Goal: Task Accomplishment & Management: Use online tool/utility

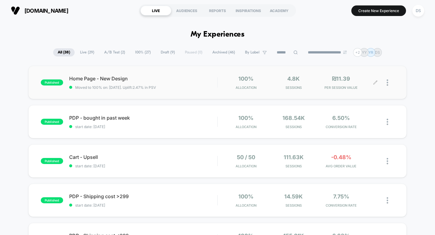
click at [373, 81] on icon at bounding box center [375, 82] width 5 height 5
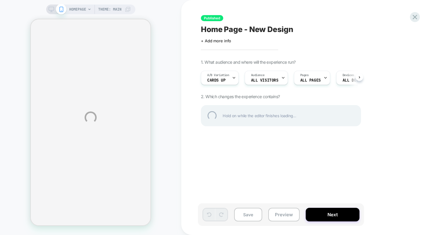
click at [51, 9] on div "HOMEPAGE Theme: MAIN Published Home Page - New Design Click to edit experience …" at bounding box center [217, 117] width 435 height 235
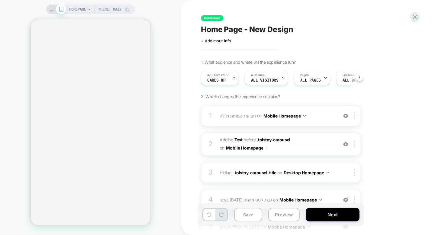
scroll to position [0, 0]
click at [51, 9] on icon at bounding box center [51, 9] width 5 height 5
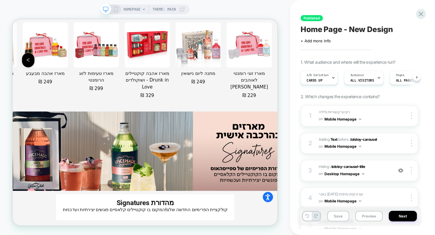
scroll to position [1285, 0]
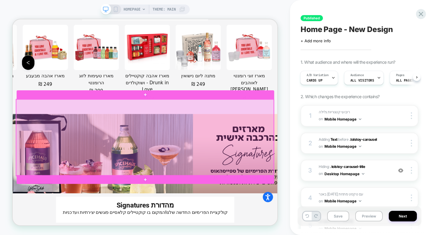
click at [133, 180] on div at bounding box center [189, 177] width 344 height 102
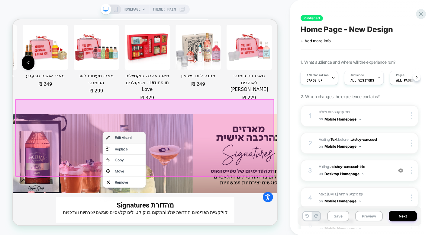
click at [149, 180] on div "Edit Visual" at bounding box center [161, 177] width 57 height 15
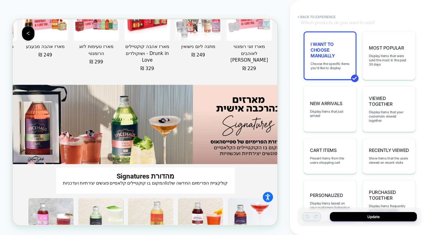
scroll to position [217, 0]
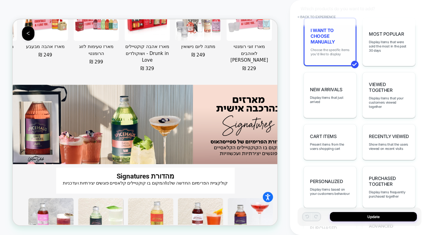
click at [343, 48] on span "Choose the specific items you'd like to display" at bounding box center [330, 52] width 39 height 8
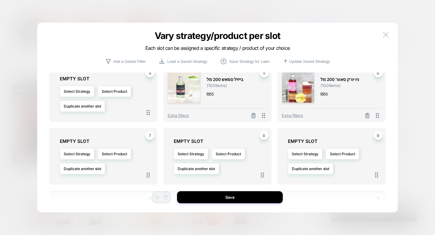
scroll to position [69, 0]
click at [113, 91] on button "Select Product" at bounding box center [114, 90] width 33 height 11
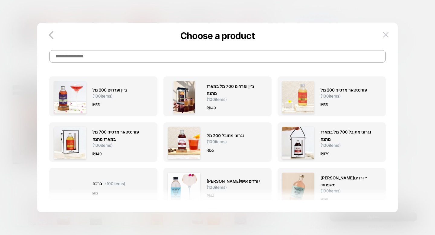
scroll to position [3, 0]
click at [135, 53] on input at bounding box center [217, 56] width 337 height 12
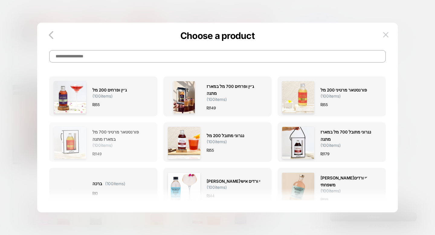
click at [114, 141] on span "פורנסטאר מרטיני 700 מל במארז מתנה" at bounding box center [120, 136] width 55 height 14
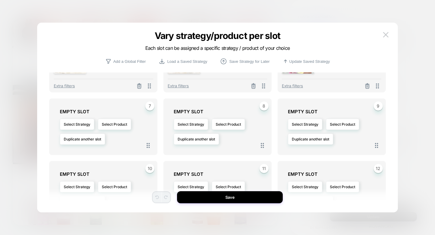
scroll to position [99, 0]
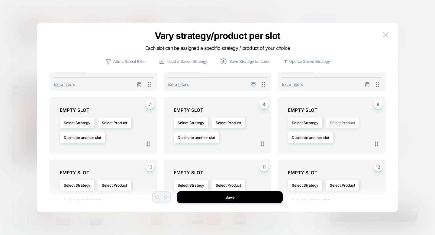
click at [339, 126] on button "Select Product" at bounding box center [342, 122] width 33 height 11
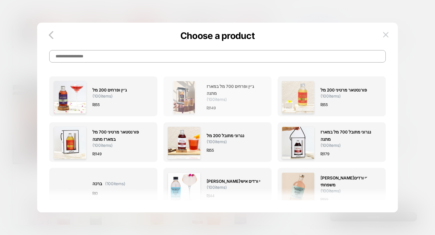
click at [244, 106] on div "₪ 149" at bounding box center [234, 108] width 55 height 6
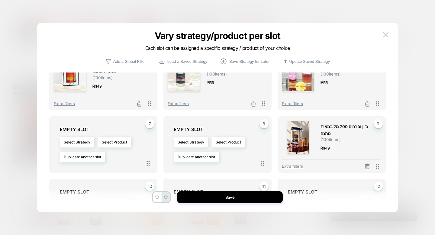
scroll to position [93, 0]
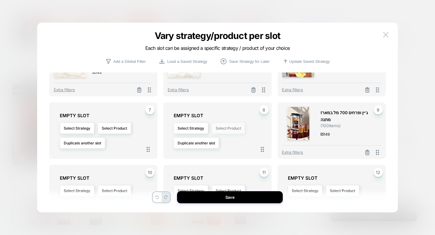
click at [236, 131] on button "Select Product" at bounding box center [228, 128] width 33 height 11
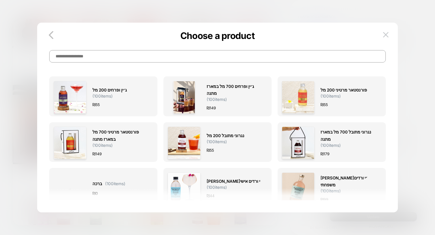
click at [239, 57] on input at bounding box center [217, 56] width 337 height 12
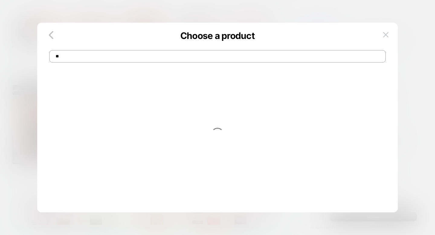
type input "*"
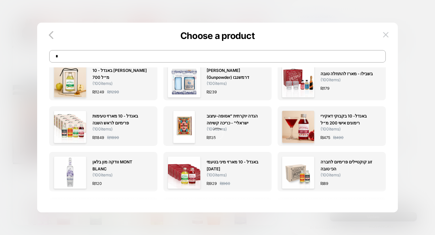
scroll to position [213, 0]
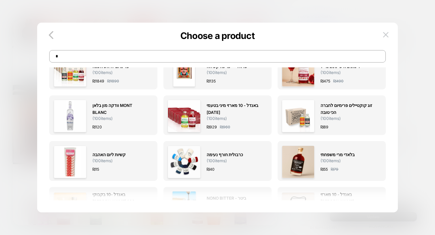
click at [285, 53] on input "*" at bounding box center [217, 56] width 337 height 12
type input "*****"
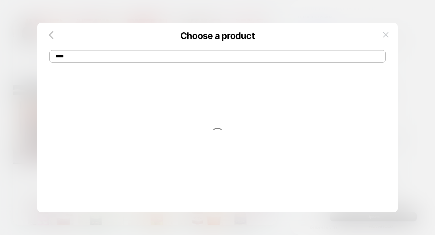
scroll to position [0, 0]
click at [280, 56] on input "*****" at bounding box center [217, 56] width 337 height 12
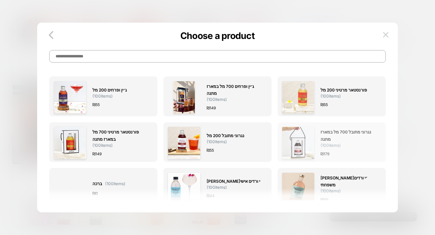
click at [298, 144] on img at bounding box center [298, 143] width 33 height 33
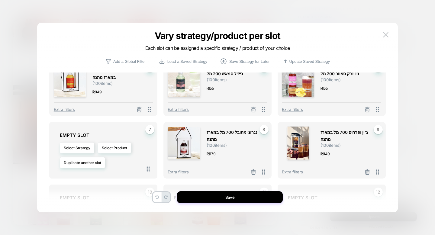
scroll to position [77, 0]
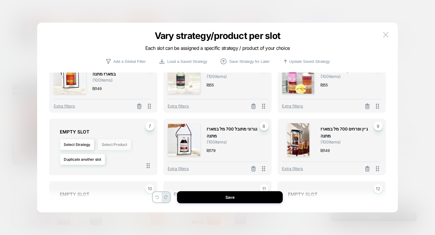
click at [122, 146] on button "Select Product" at bounding box center [114, 144] width 33 height 11
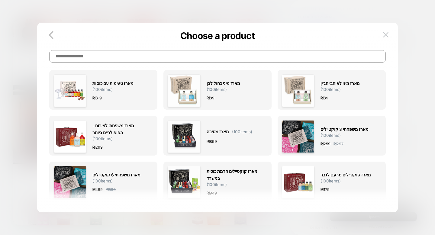
scroll to position [278, 0]
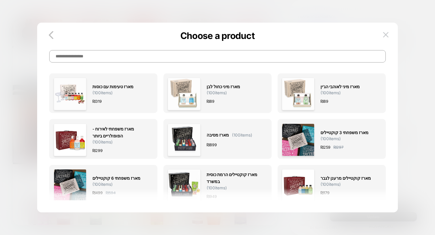
click at [182, 57] on input at bounding box center [217, 56] width 337 height 12
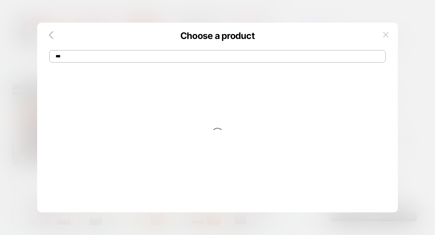
scroll to position [0, 0]
type input "*******"
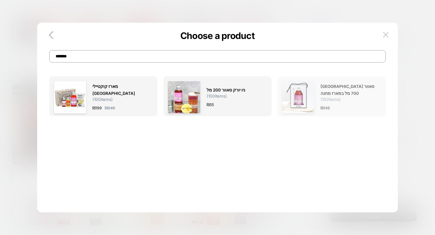
click at [307, 93] on img at bounding box center [298, 97] width 33 height 33
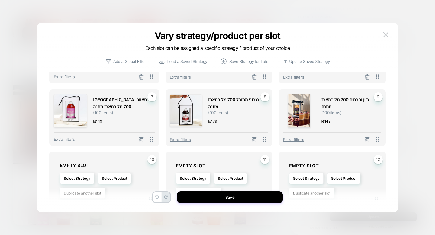
scroll to position [109, 0]
click at [351, 177] on button "Select Product" at bounding box center [343, 178] width 33 height 11
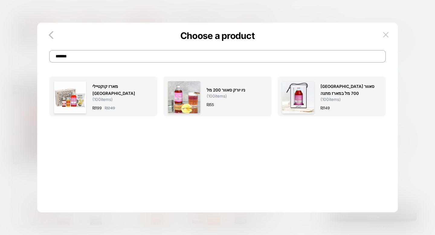
click at [312, 69] on div "מארז קוקטיילי [GEOGRAPHIC_DATA] ( 100 items) ₪ 199 ₪ 249 ניו יורק סאוור 200 מל …" at bounding box center [217, 180] width 337 height 227
click at [308, 61] on input "*******" at bounding box center [217, 56] width 337 height 12
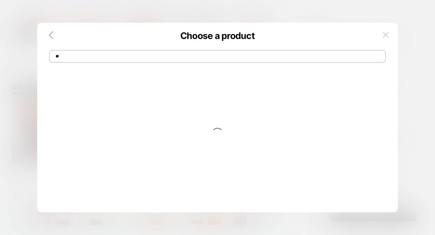
type input "*"
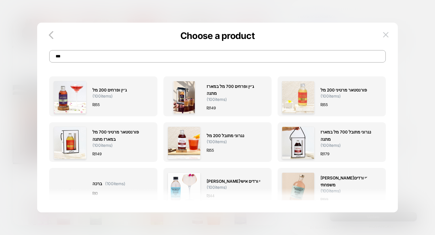
type input "****"
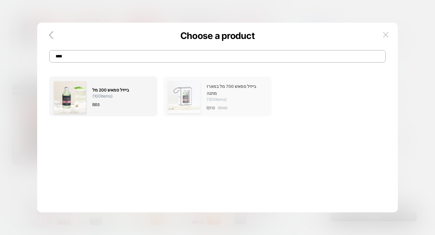
click at [231, 107] on div "₪ 119 ₪ 149" at bounding box center [234, 108] width 55 height 6
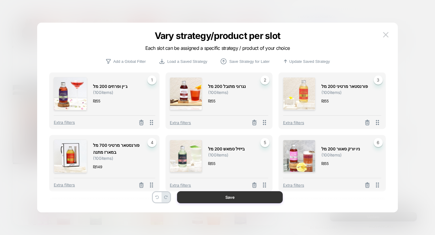
click at [246, 201] on button "Save" at bounding box center [230, 197] width 106 height 12
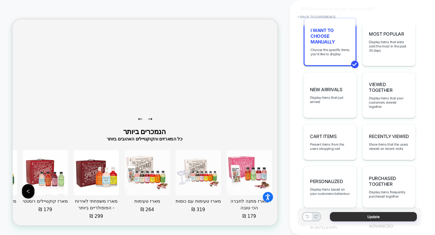
click at [388, 216] on button "Update" at bounding box center [373, 216] width 87 height 9
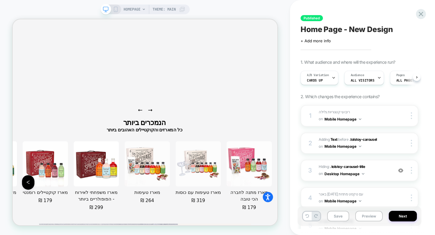
scroll to position [0, 0]
click at [404, 216] on button "Next" at bounding box center [403, 216] width 28 height 11
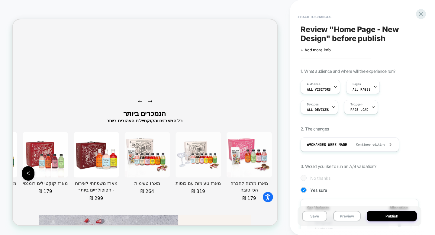
scroll to position [0, 1]
click at [400, 216] on button "Publish" at bounding box center [392, 216] width 50 height 11
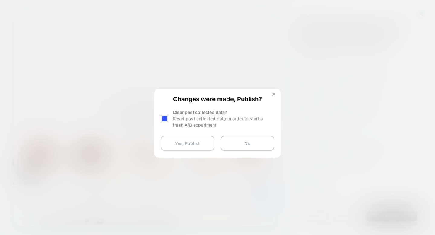
click at [204, 144] on button "Yes, Publish" at bounding box center [188, 143] width 54 height 15
click at [186, 143] on button "Yes, Publish" at bounding box center [188, 143] width 54 height 15
